Goal: Information Seeking & Learning: Learn about a topic

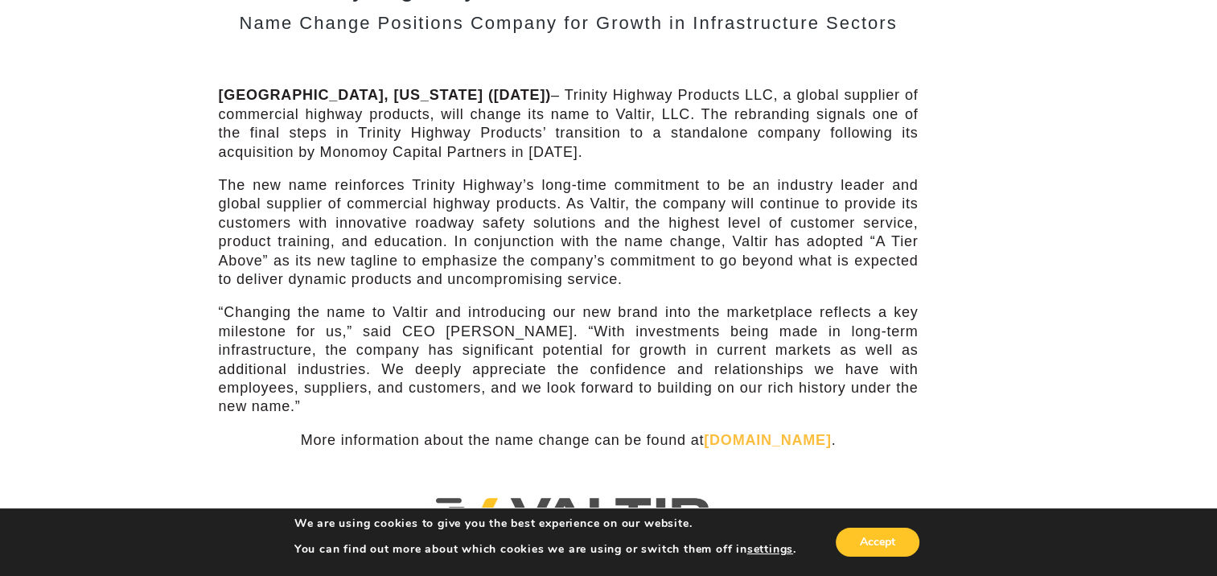
scroll to position [161, 0]
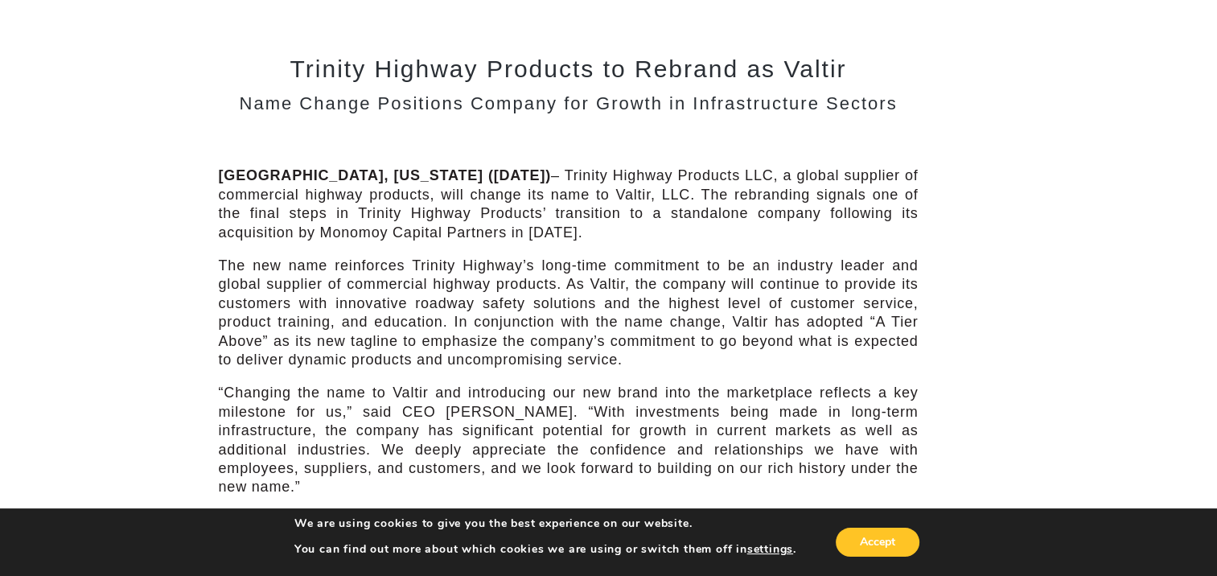
click at [388, 151] on div "Trinity Highway Products to Rebrand as Valtir Name Change Positions Company for…" at bounding box center [569, 392] width 700 height 746
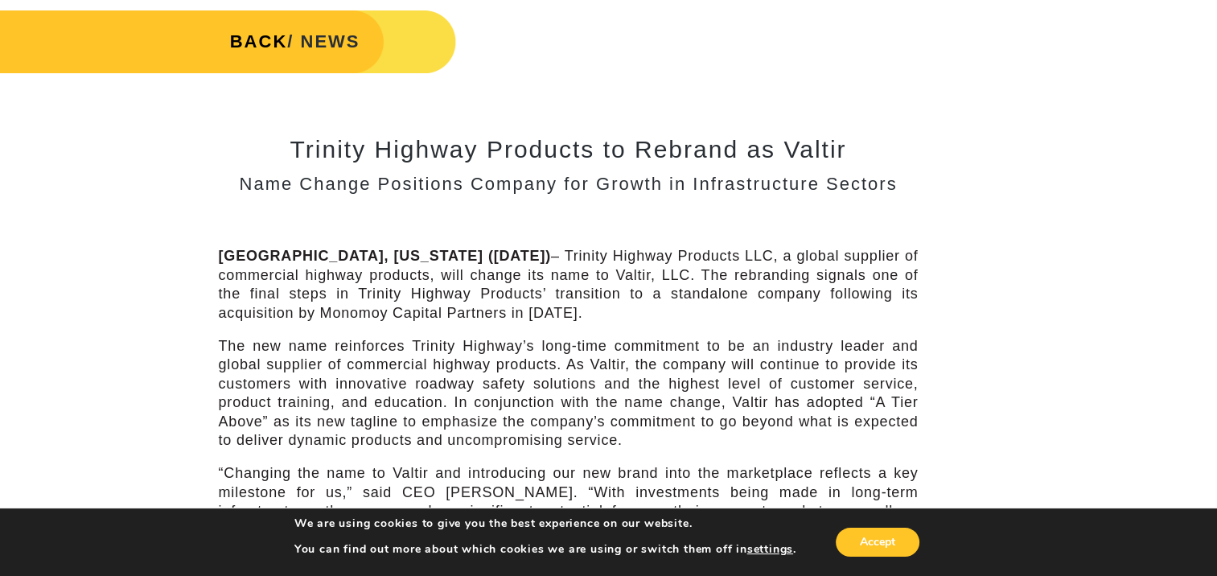
scroll to position [0, 0]
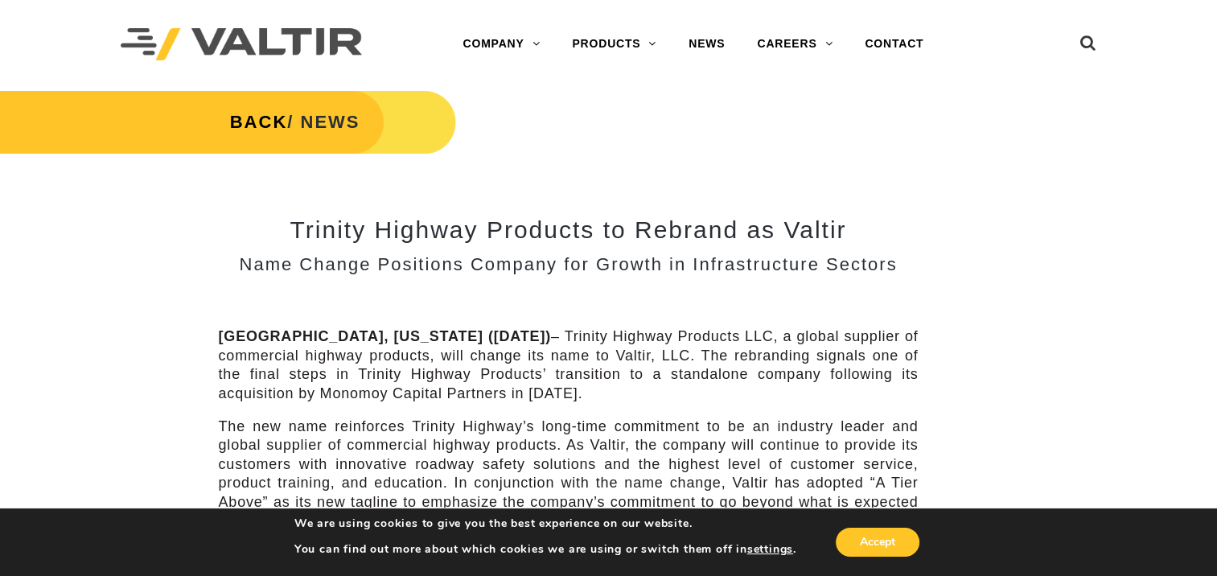
click at [412, 306] on div "Trinity Highway Products to Rebrand as Valtir Name Change Positions Company for…" at bounding box center [569, 553] width 700 height 746
click at [638, 267] on h3 "Name Change Positions Company for Growth in Infrastructure Sectors" at bounding box center [569, 264] width 700 height 19
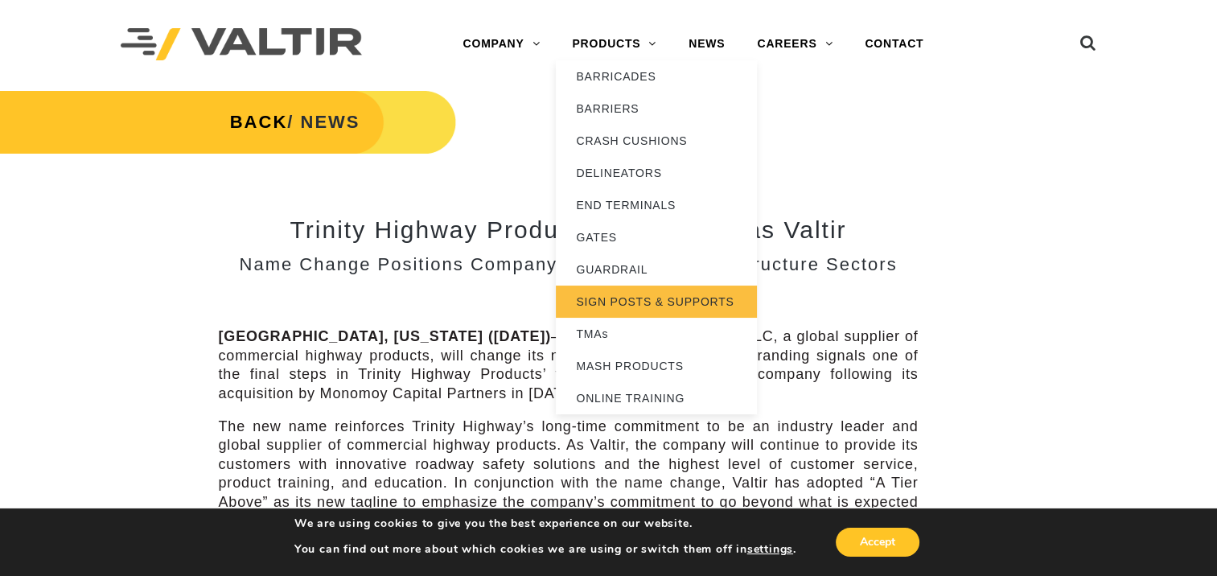
click at [632, 302] on link "SIGN POSTS & SUPPORTS" at bounding box center [656, 302] width 201 height 32
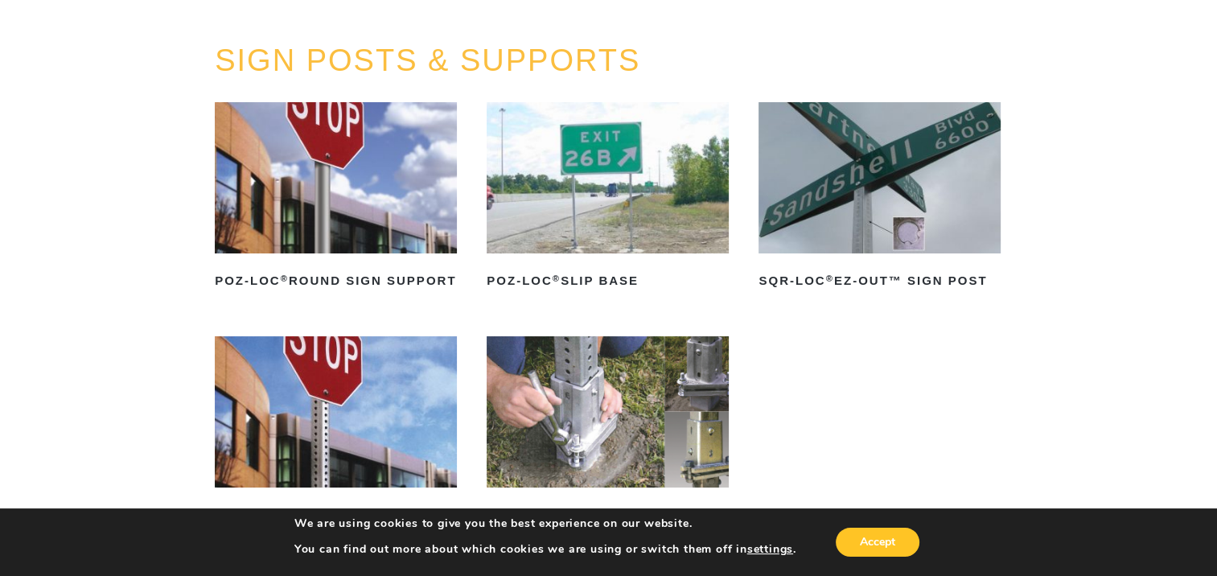
scroll to position [322, 0]
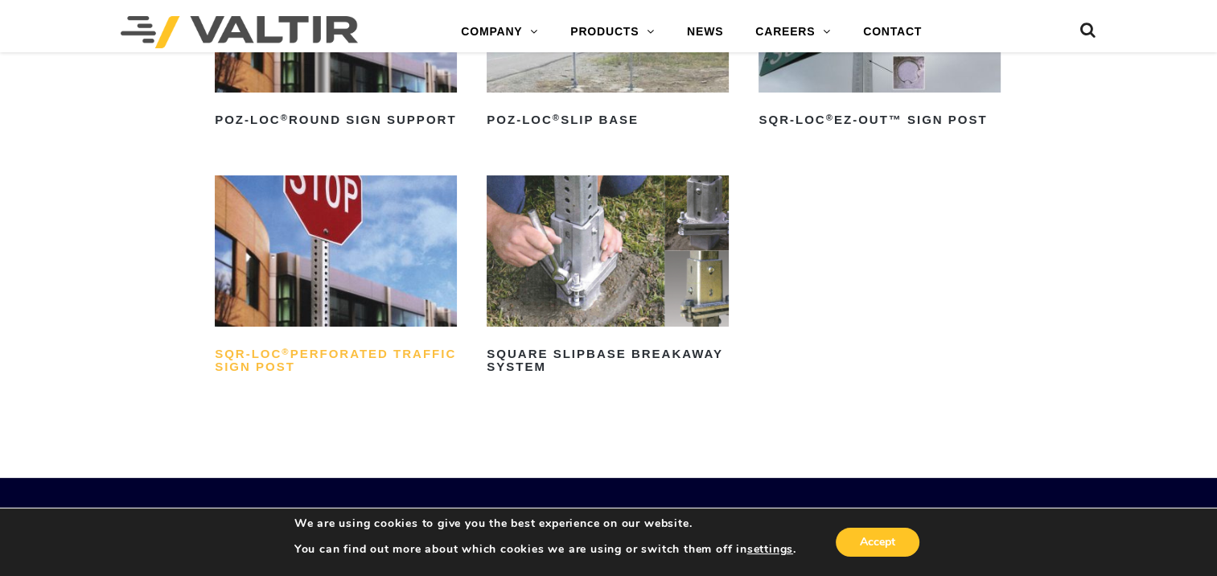
click at [310, 368] on h2 "SQR-LOC ® Perforated Traffic Sign Post" at bounding box center [336, 360] width 242 height 39
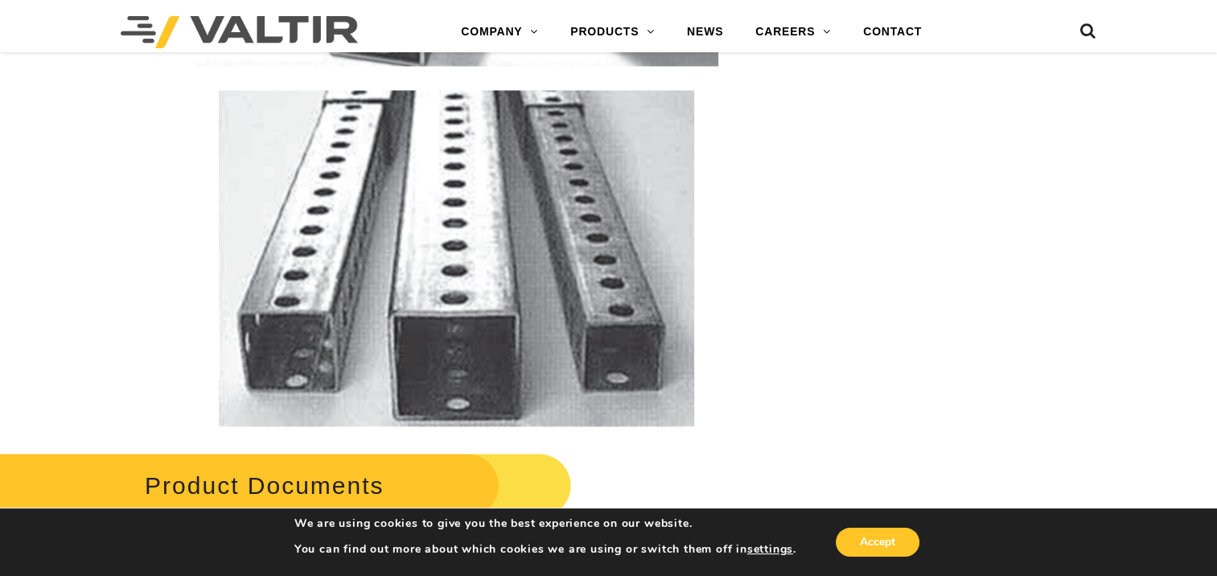
scroll to position [2976, 0]
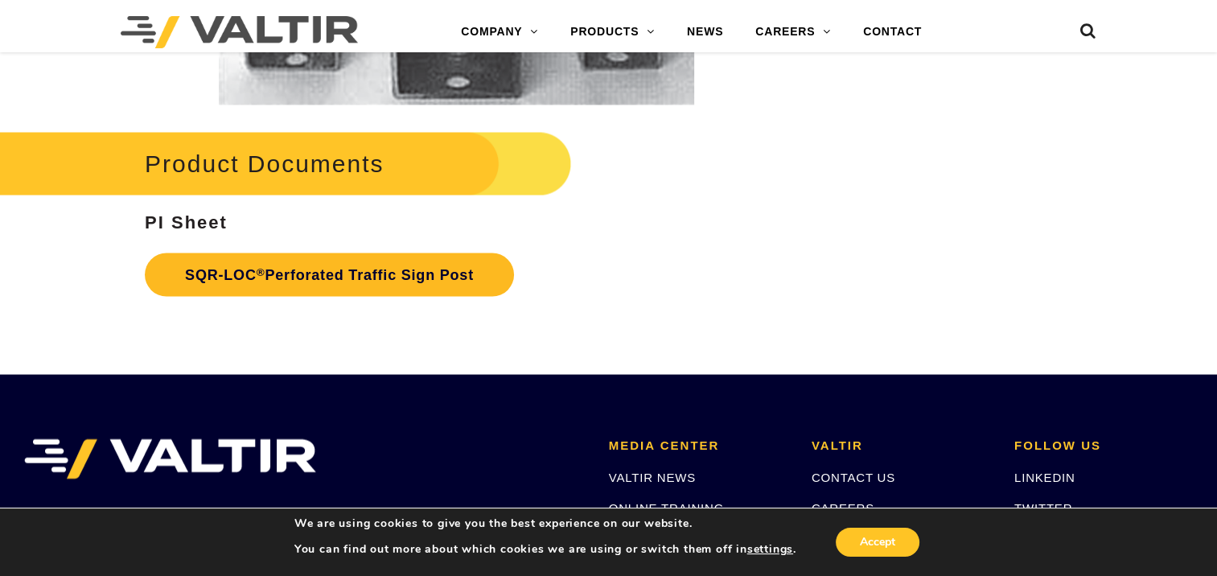
click at [275, 272] on link "SQR-LOC ® Perforated Traffic Sign Post" at bounding box center [329, 274] width 369 height 43
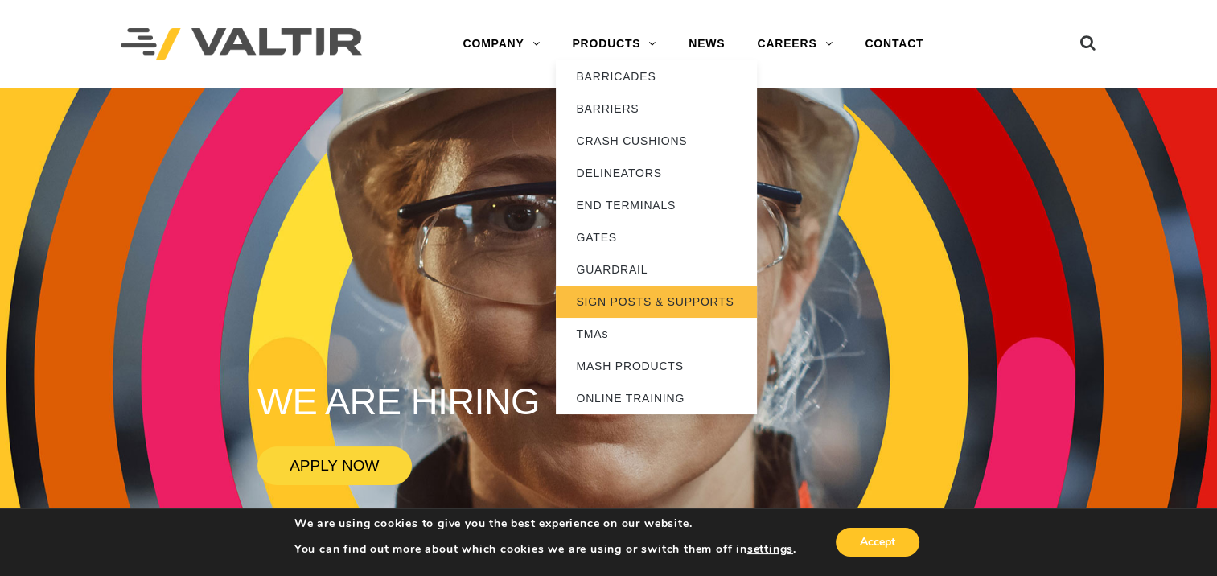
click at [625, 302] on link "SIGN POSTS & SUPPORTS" at bounding box center [656, 302] width 201 height 32
